Goal: Consume media (video, audio)

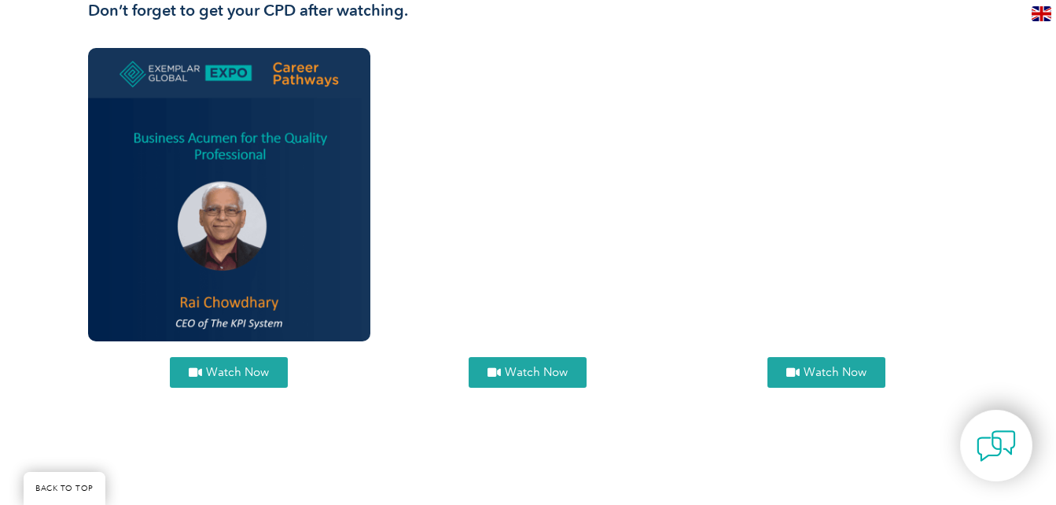
scroll to position [583, 0]
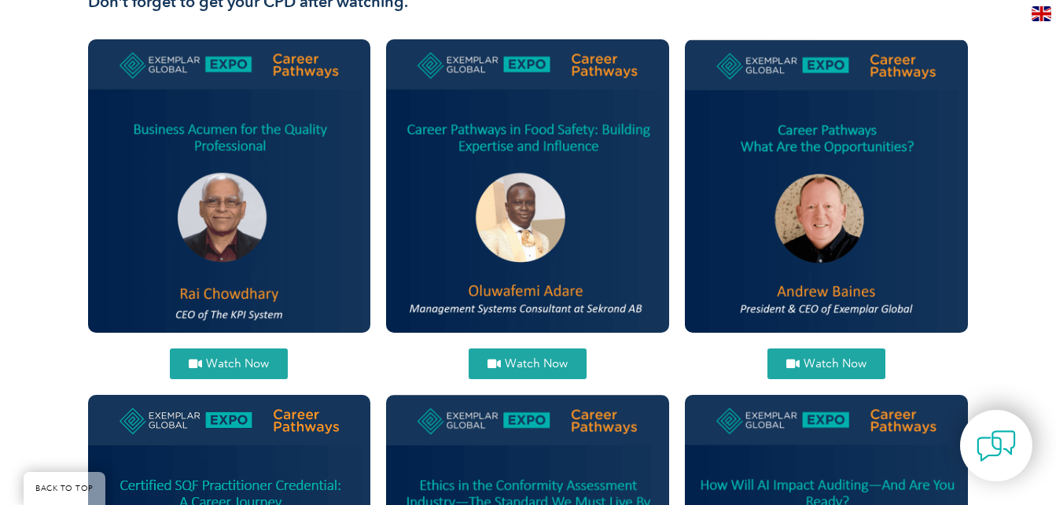
click at [549, 360] on span "Watch Now" at bounding box center [536, 364] width 63 height 12
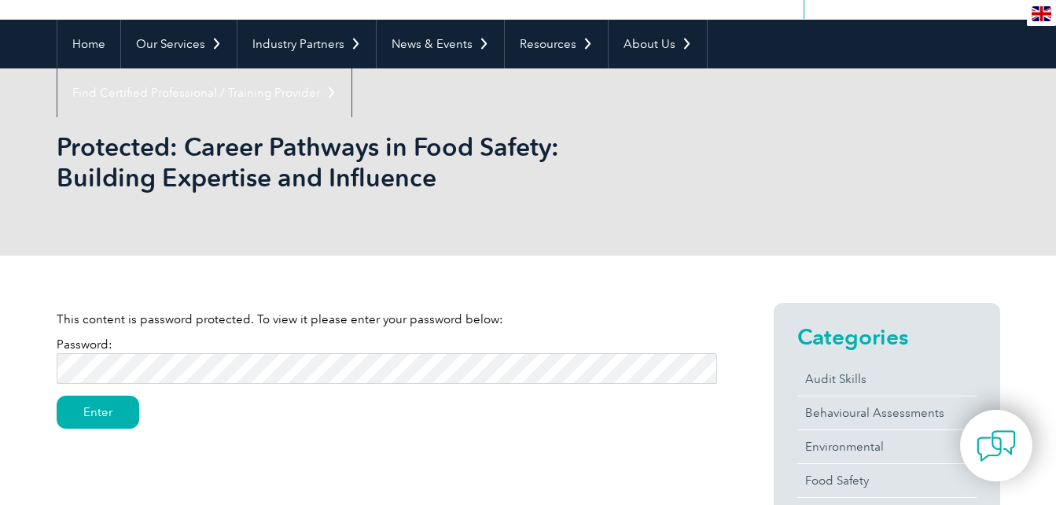
scroll to position [131, 0]
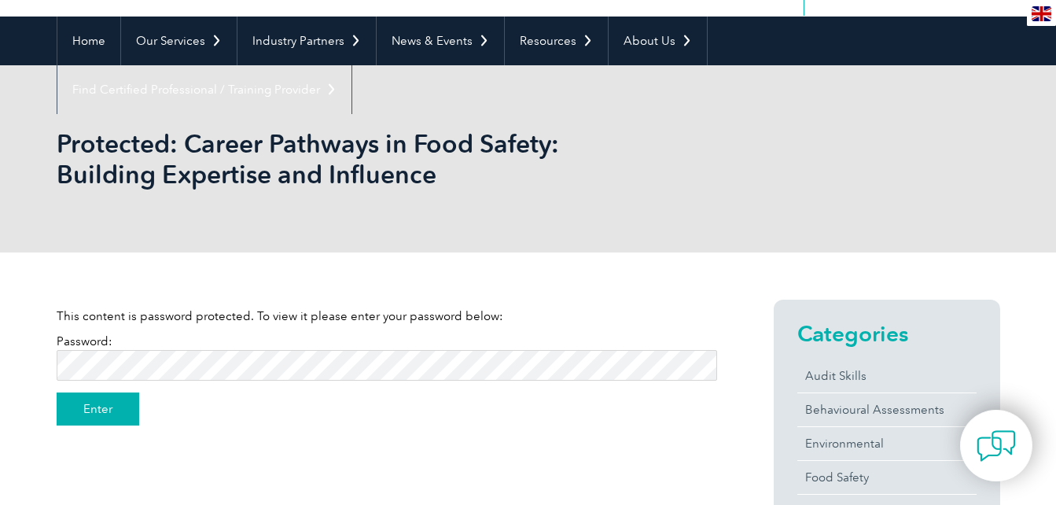
click at [80, 407] on input "Enter" at bounding box center [98, 409] width 83 height 33
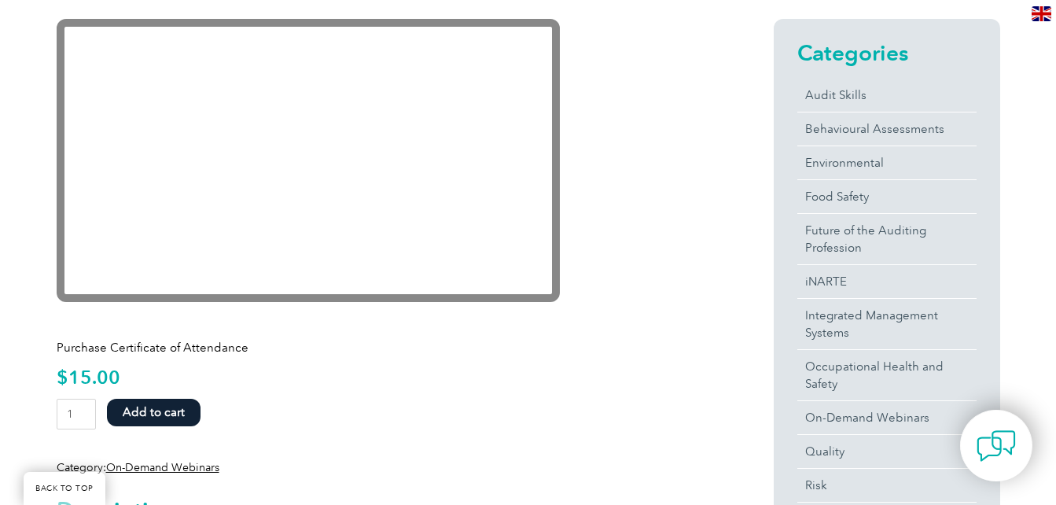
scroll to position [407, 0]
